Goal: Information Seeking & Learning: Stay updated

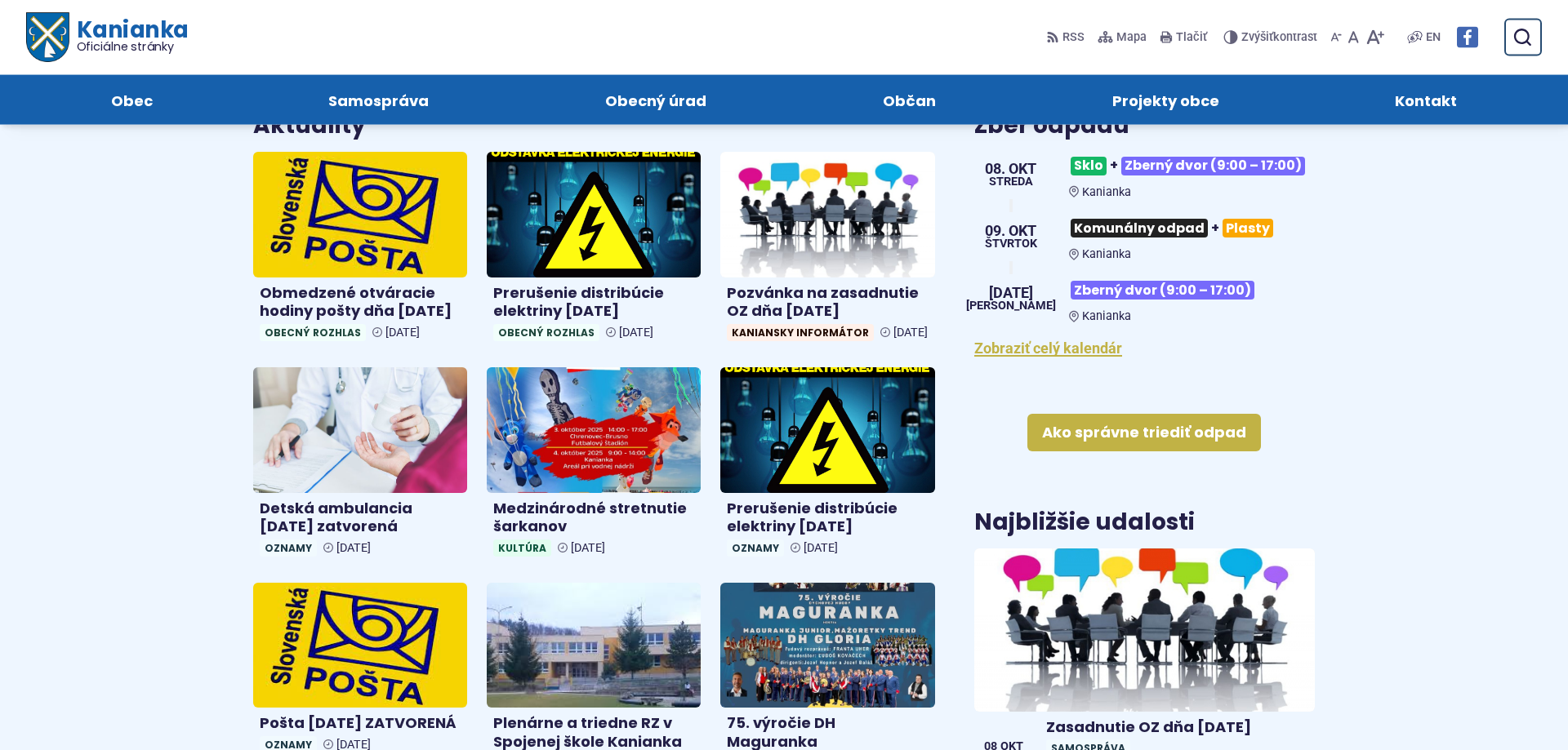
scroll to position [500, 0]
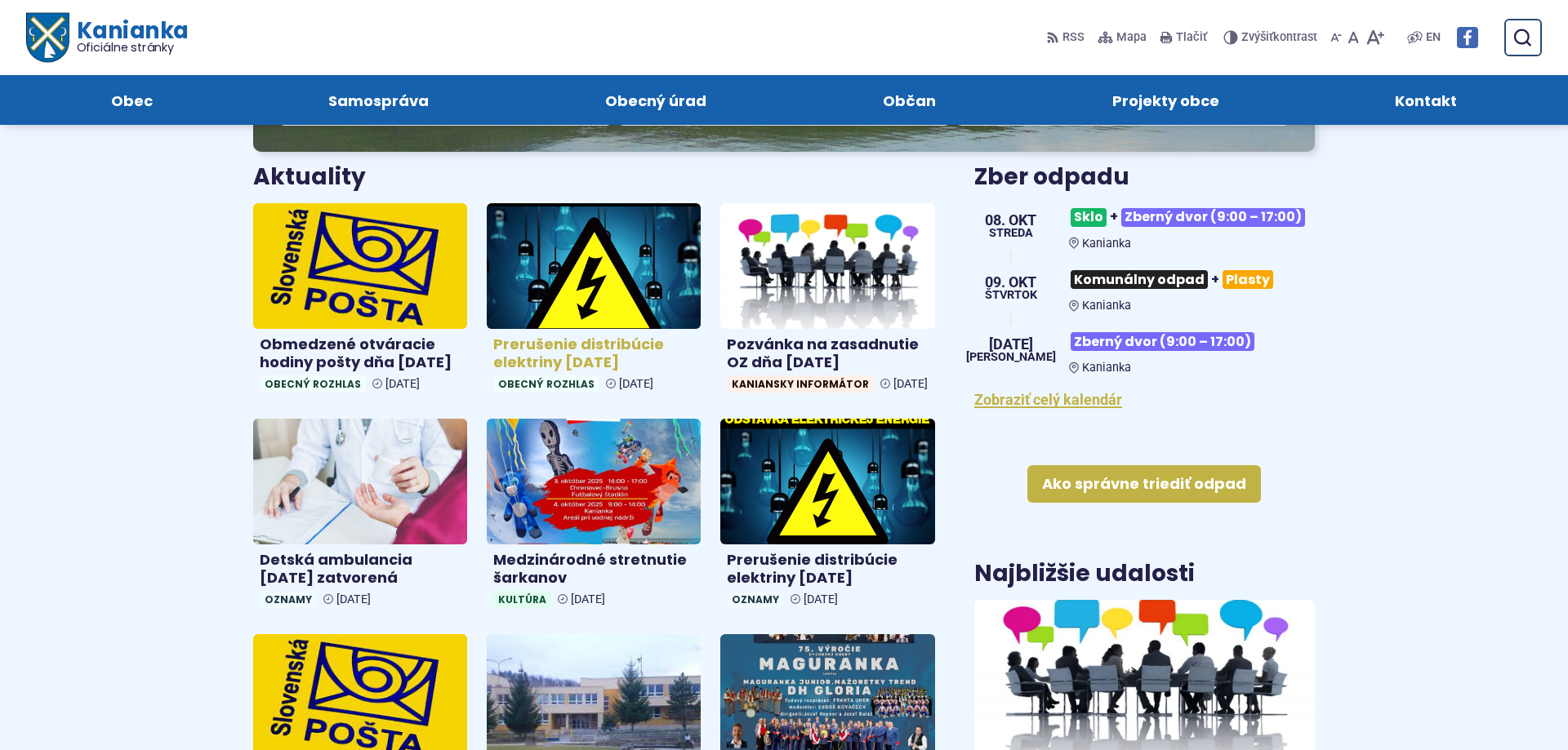
click at [620, 251] on img at bounding box center [594, 265] width 247 height 144
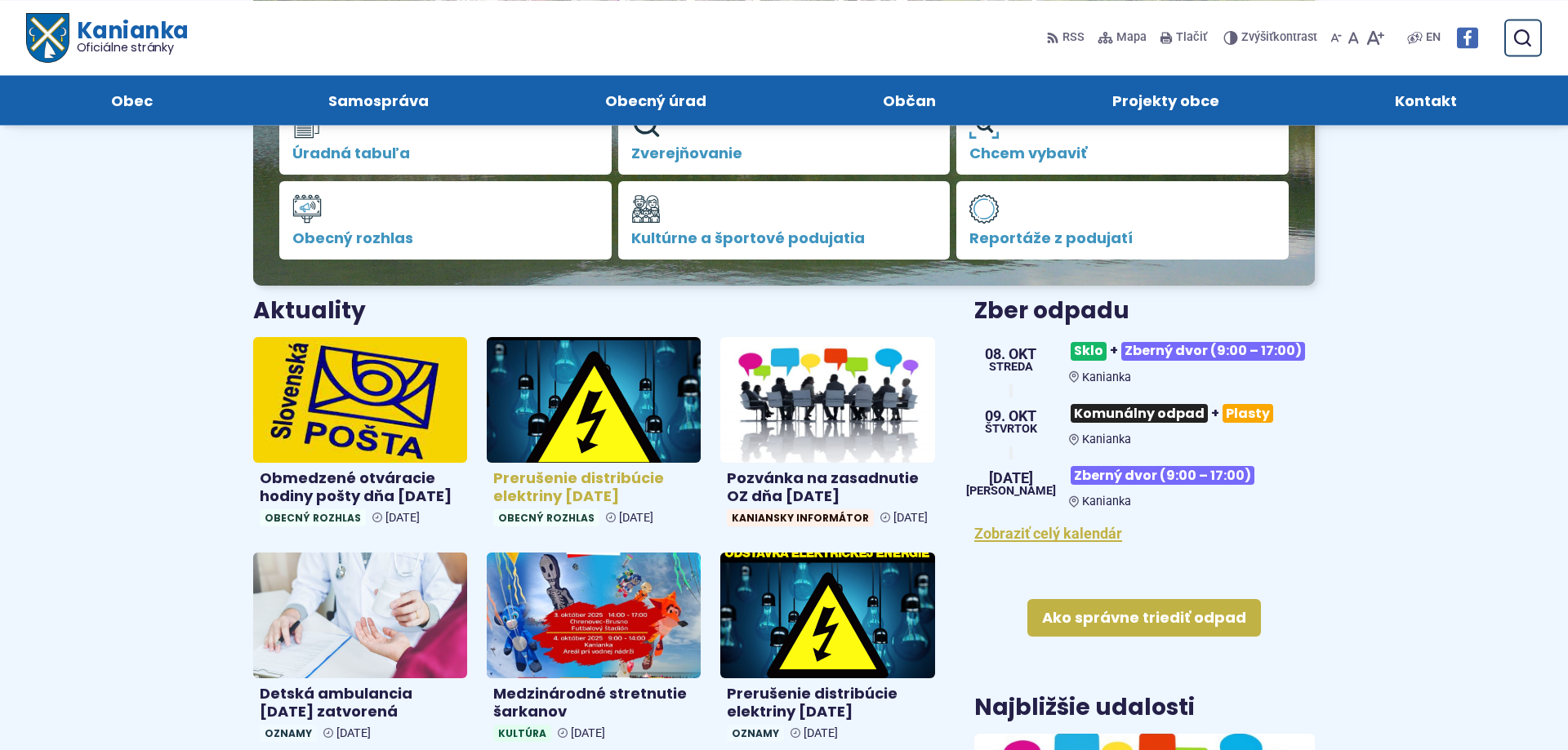
scroll to position [333, 0]
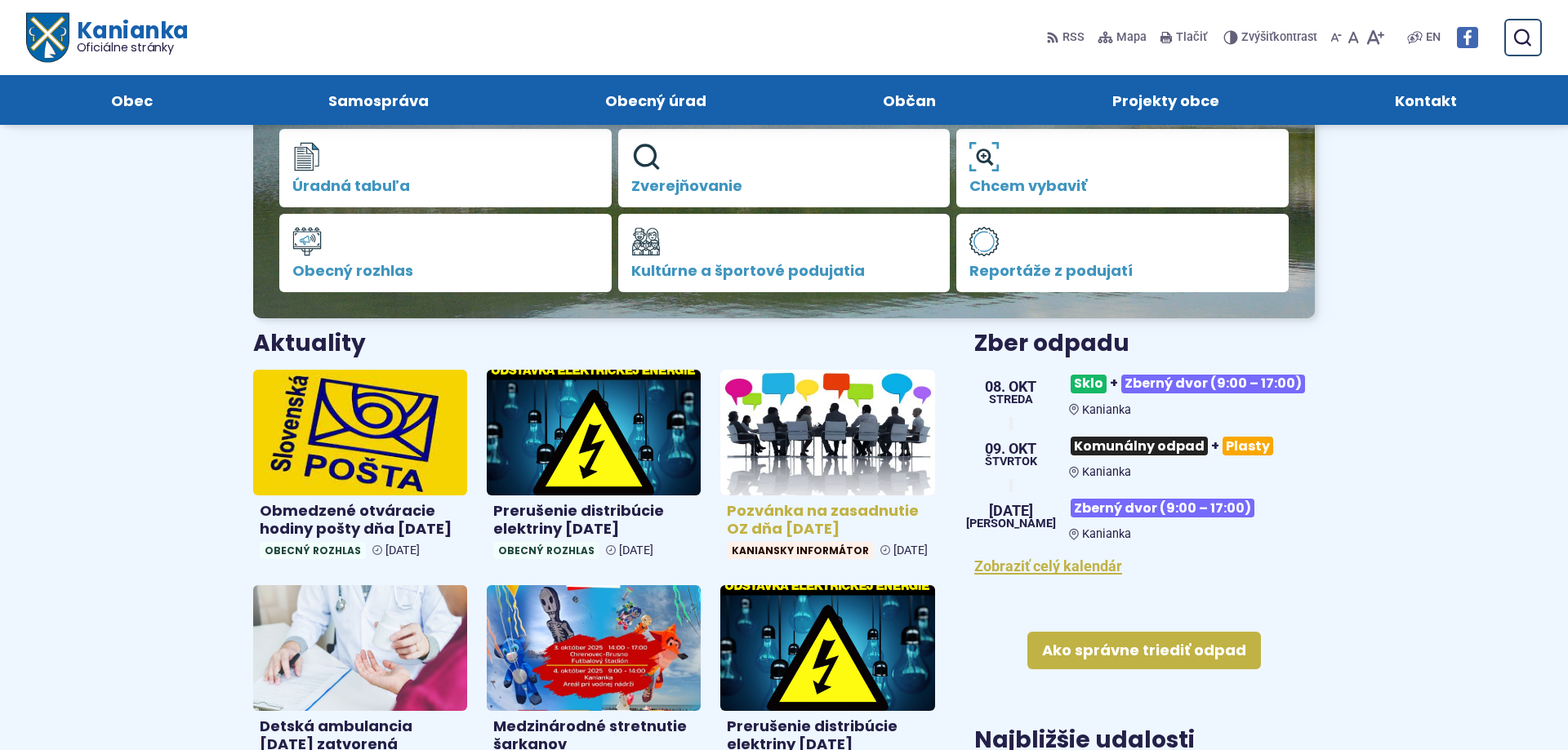
click at [787, 510] on h4 "Pozvánka na zasadnutie OZ dňa 8.10.2025" at bounding box center [827, 520] width 200 height 37
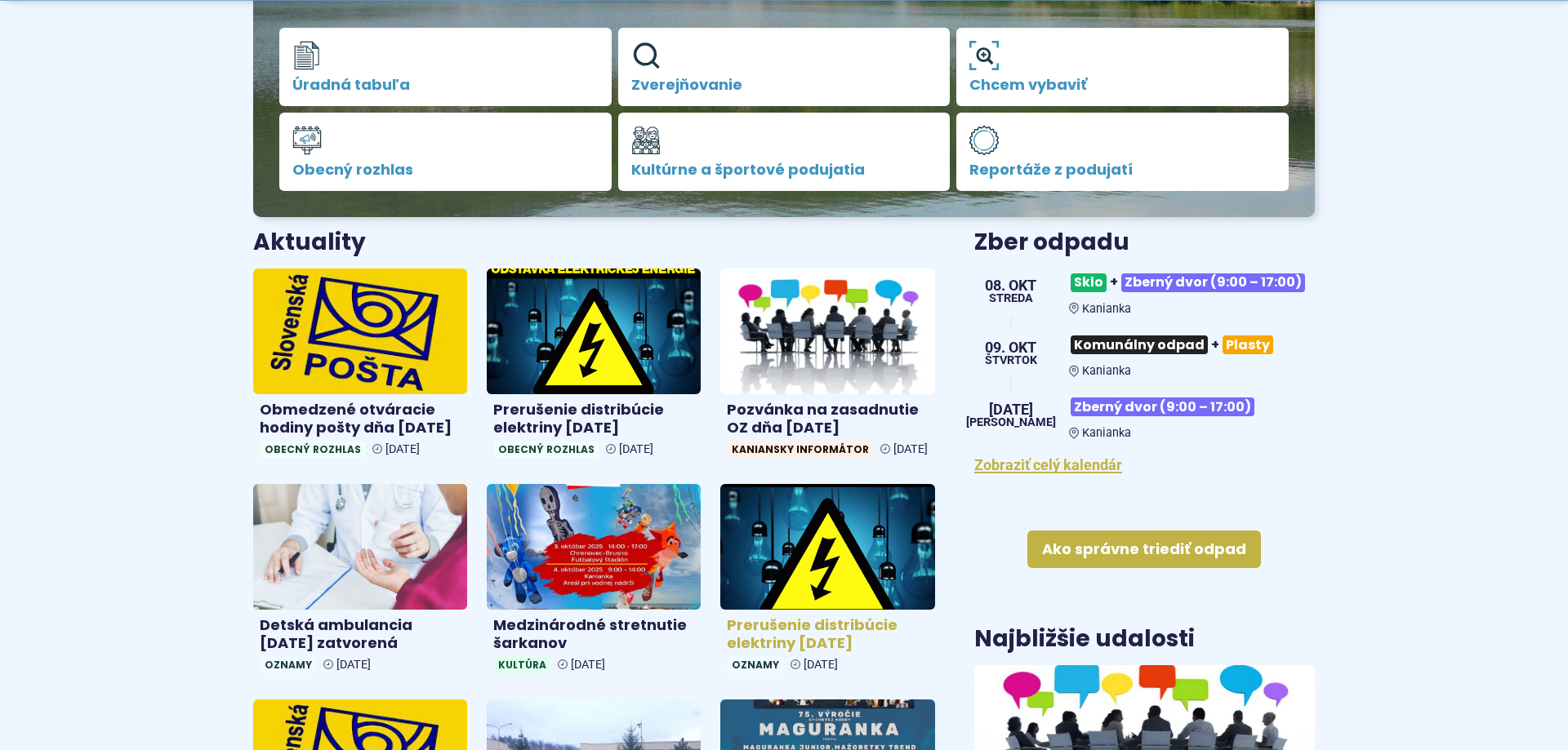
scroll to position [583, 0]
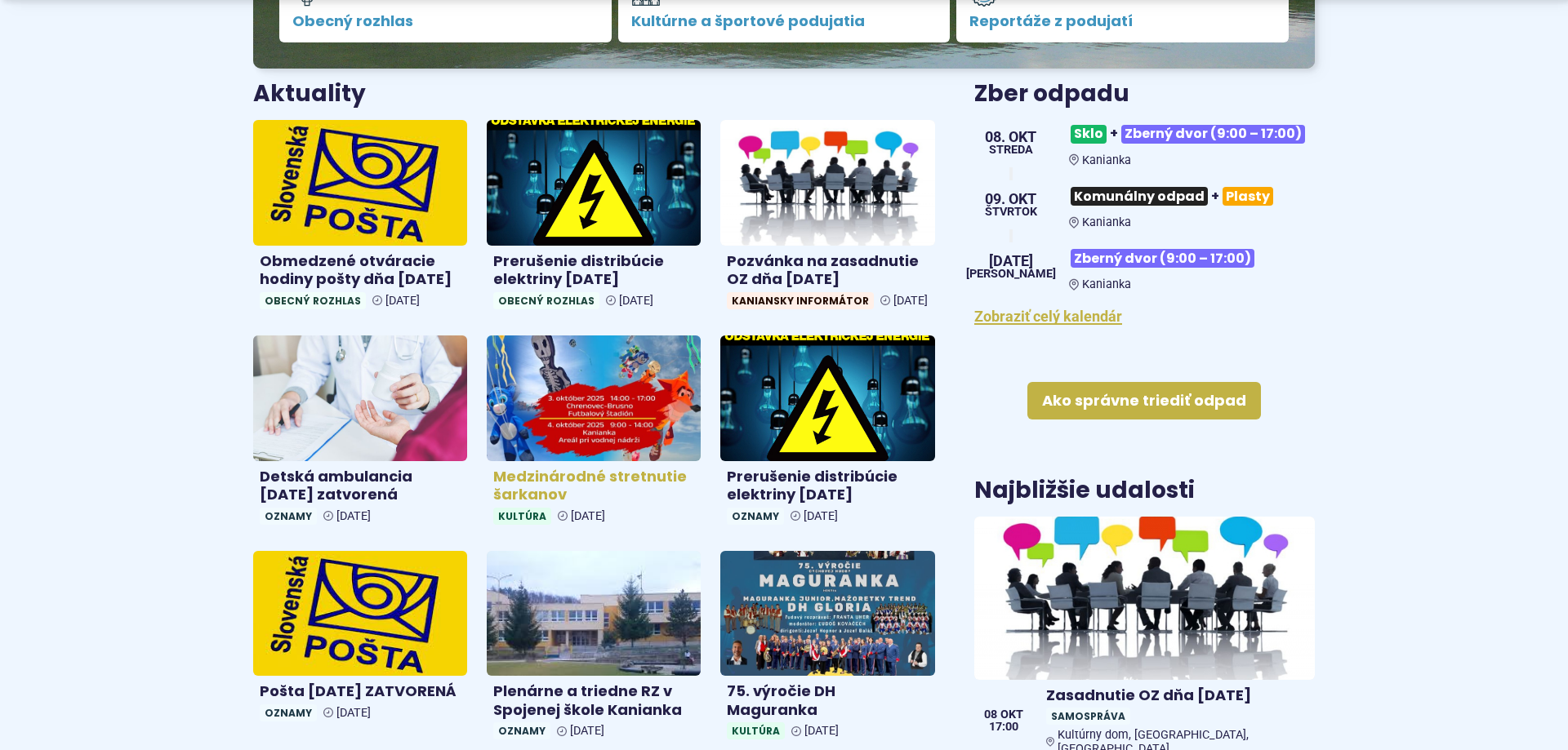
click at [624, 412] on img at bounding box center [594, 398] width 247 height 144
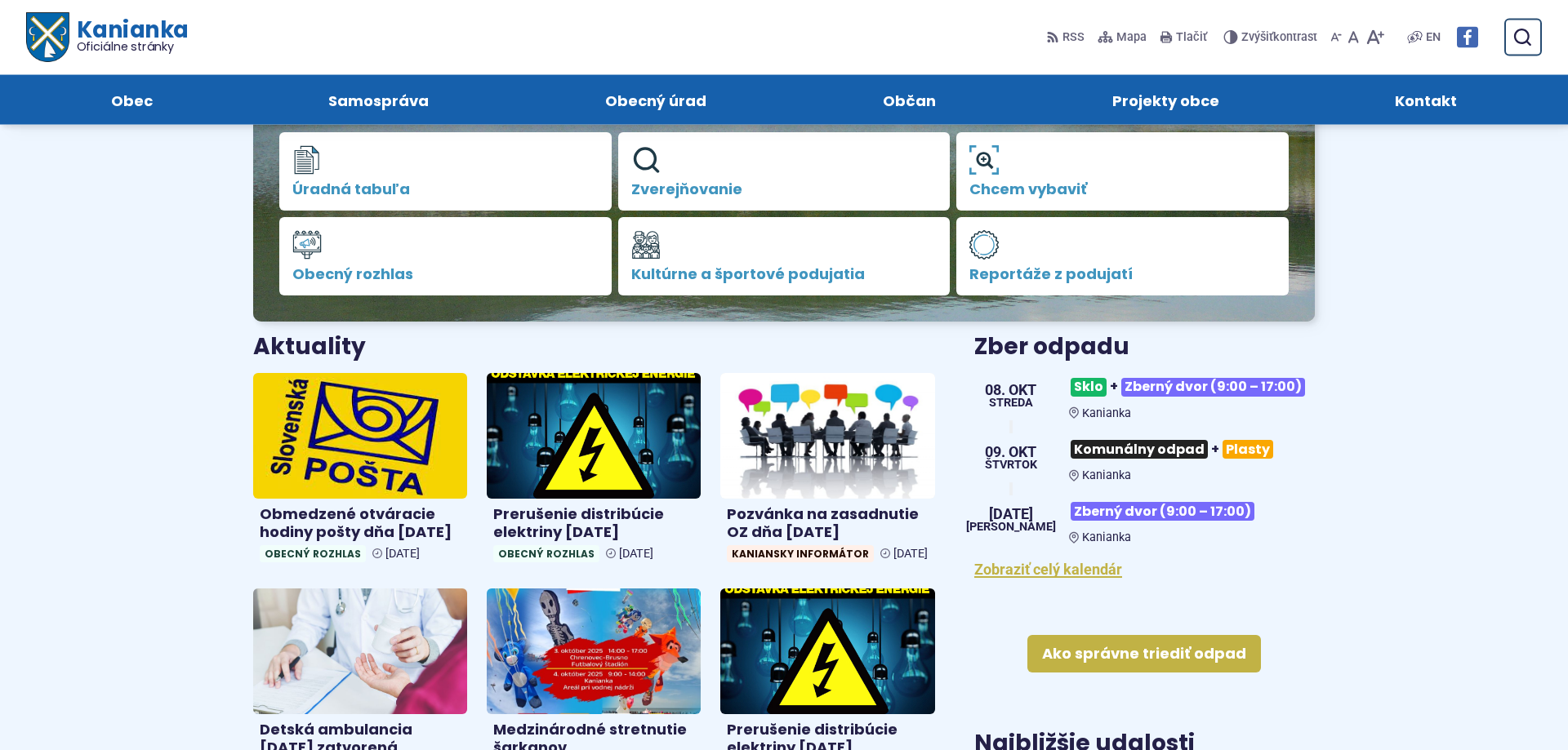
scroll to position [167, 0]
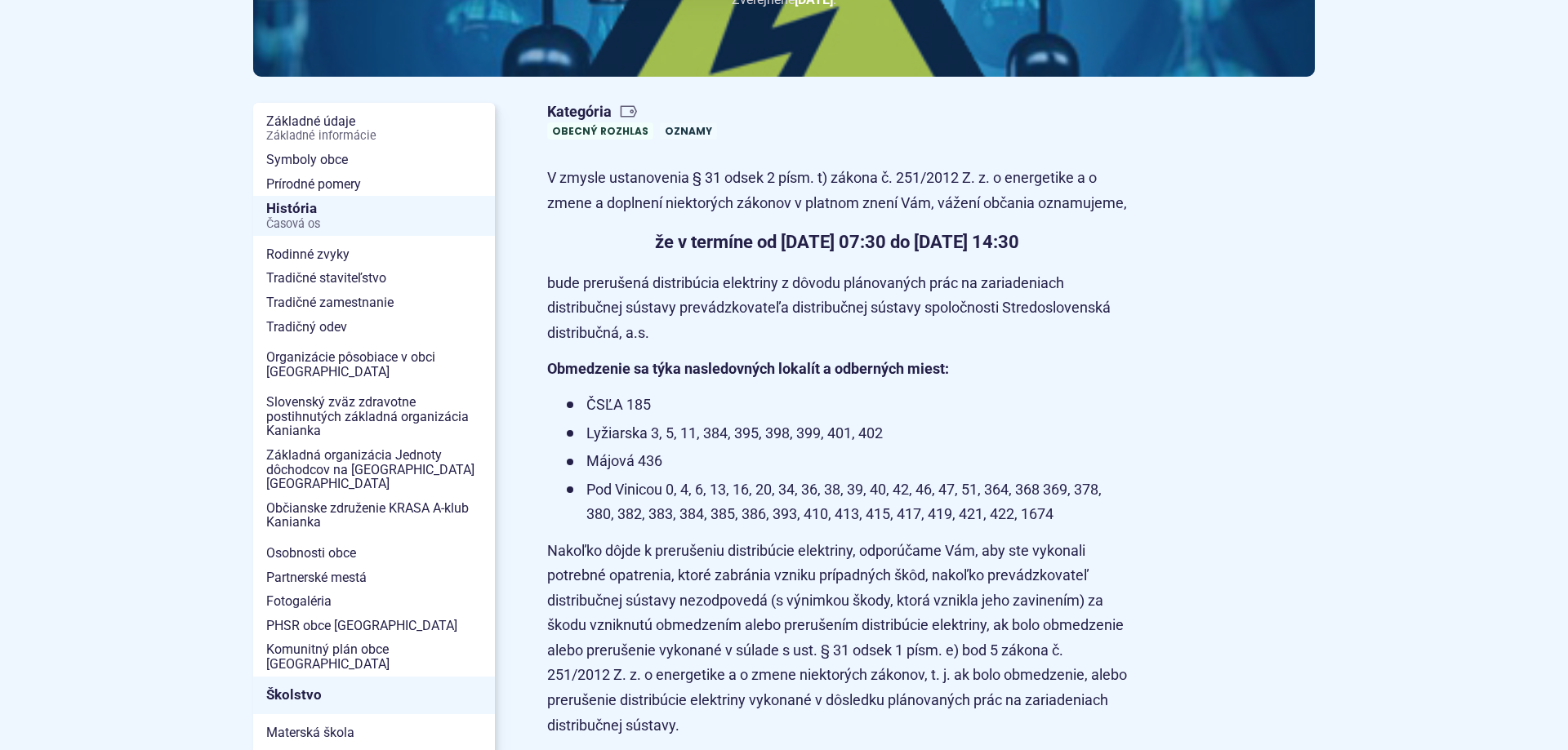
scroll to position [333, 0]
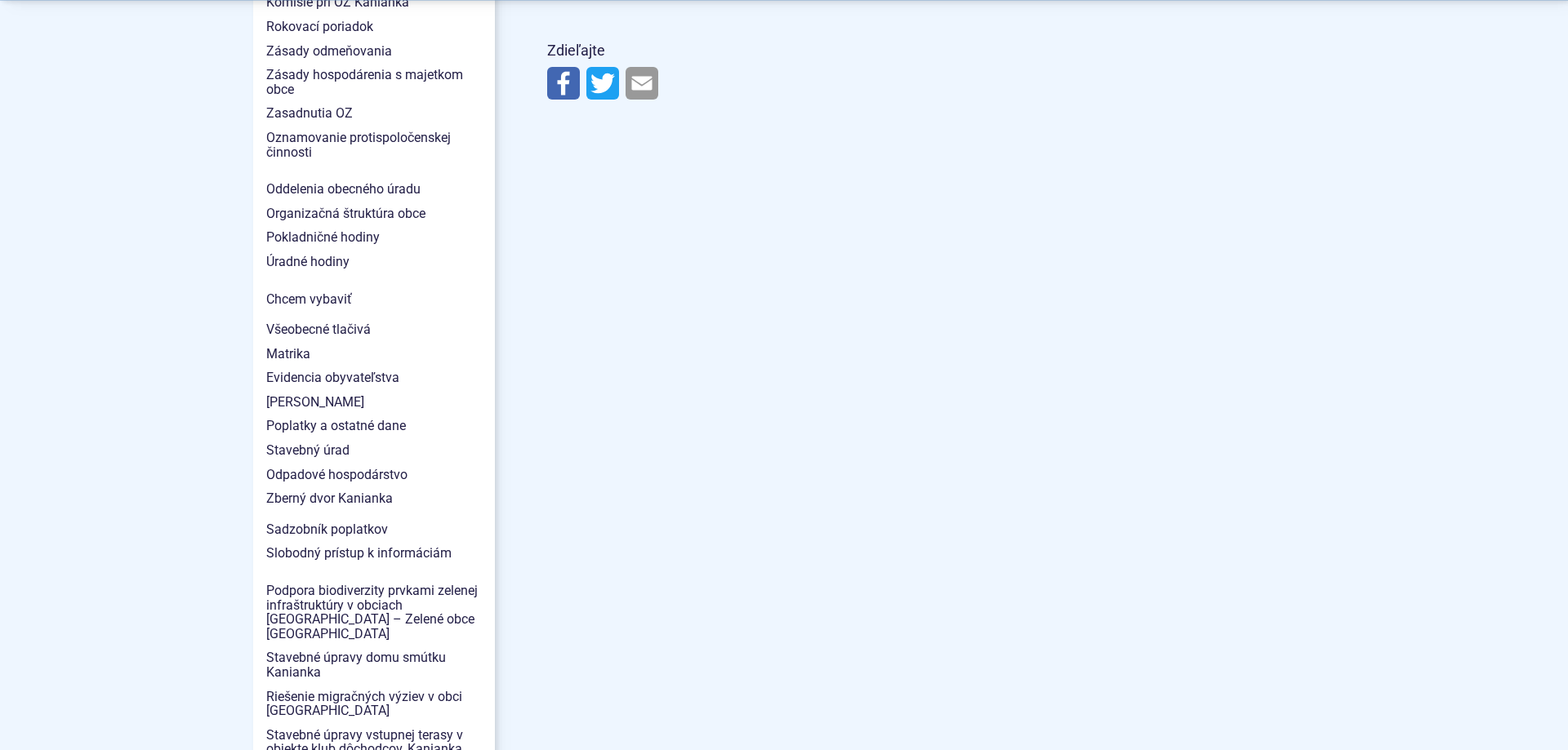
scroll to position [1415, 0]
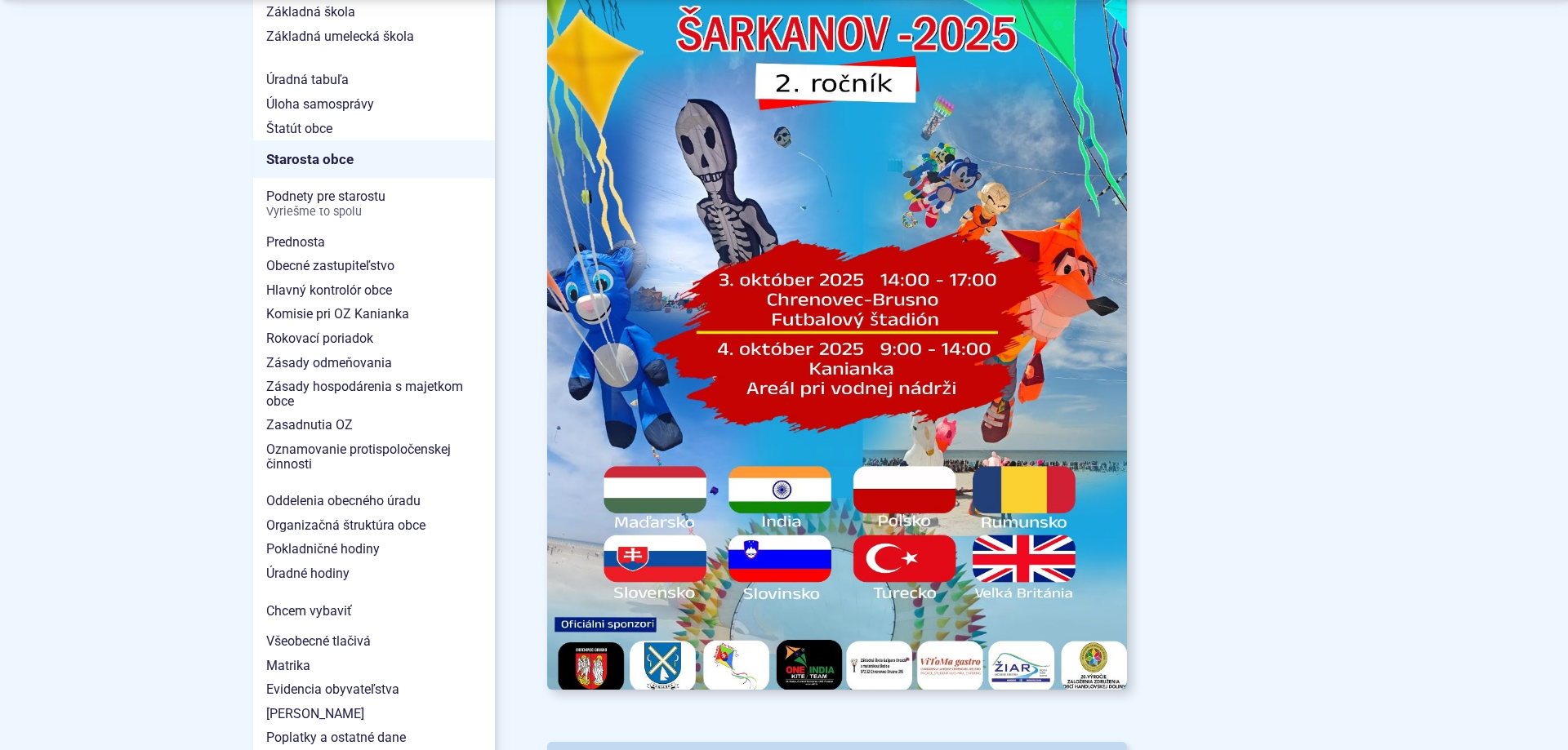
scroll to position [1082, 0]
